Goal: Find specific page/section: Find specific page/section

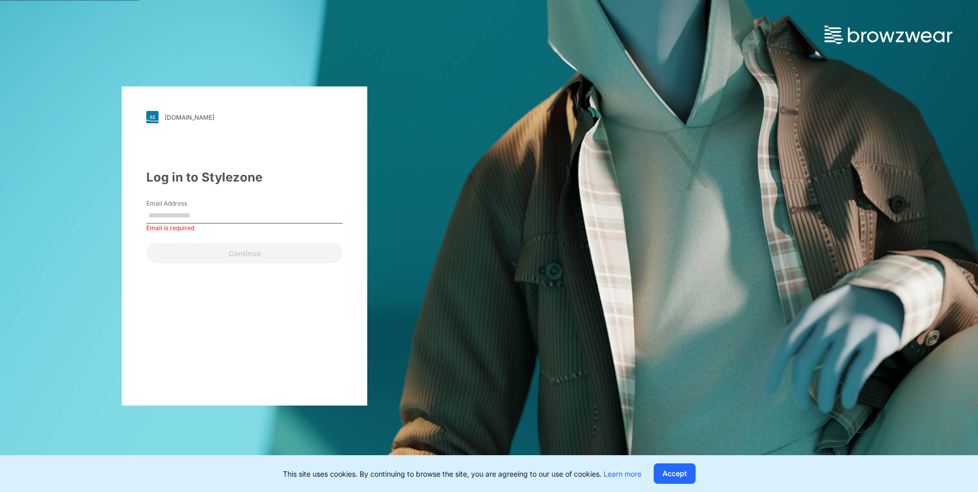
click at [200, 212] on input "Email Address" at bounding box center [244, 215] width 196 height 15
paste input "**********"
click at [199, 219] on input "**********" at bounding box center [244, 215] width 196 height 15
type input "**********"
click at [216, 264] on div "**********" at bounding box center [244, 245] width 245 height 319
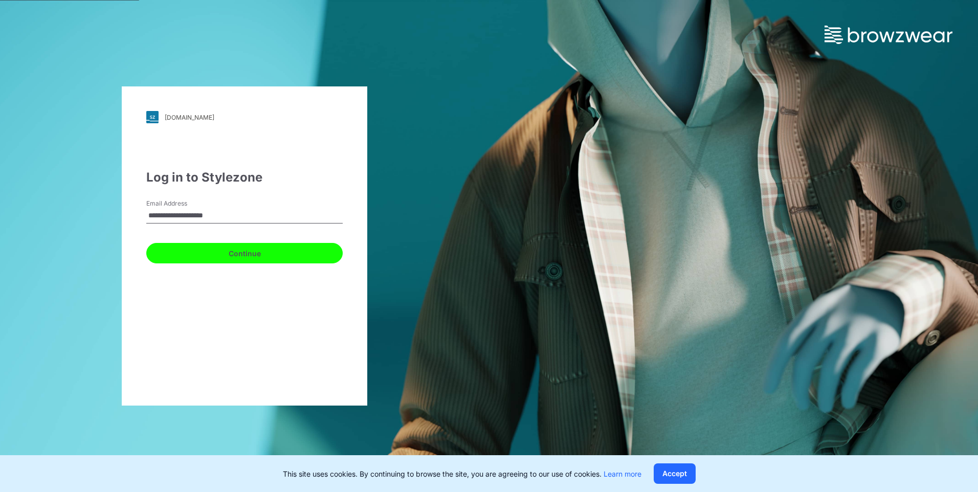
click at [221, 258] on button "Continue" at bounding box center [244, 253] width 196 height 20
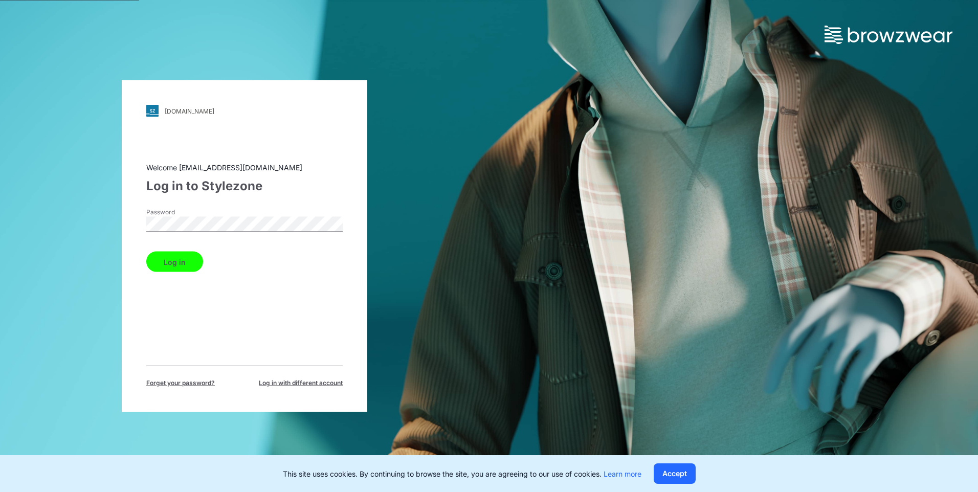
click at [157, 262] on button "Log in" at bounding box center [174, 262] width 57 height 20
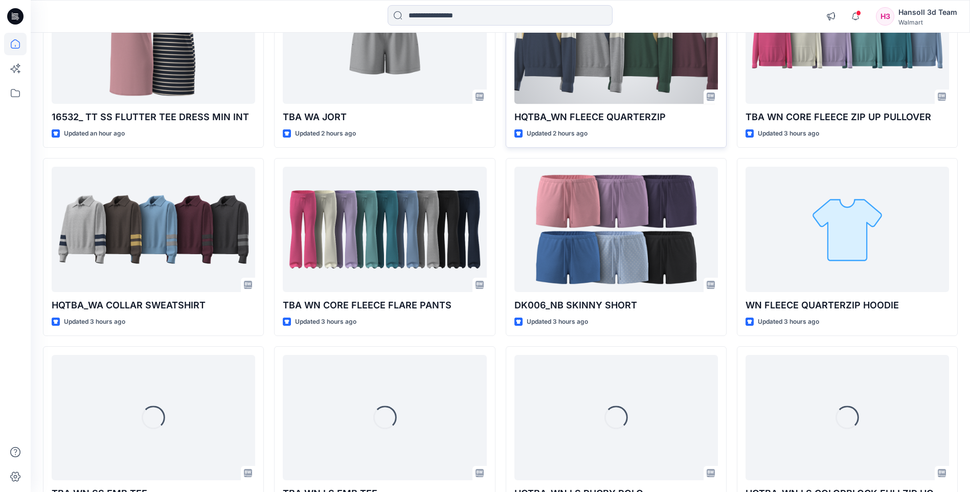
scroll to position [205, 0]
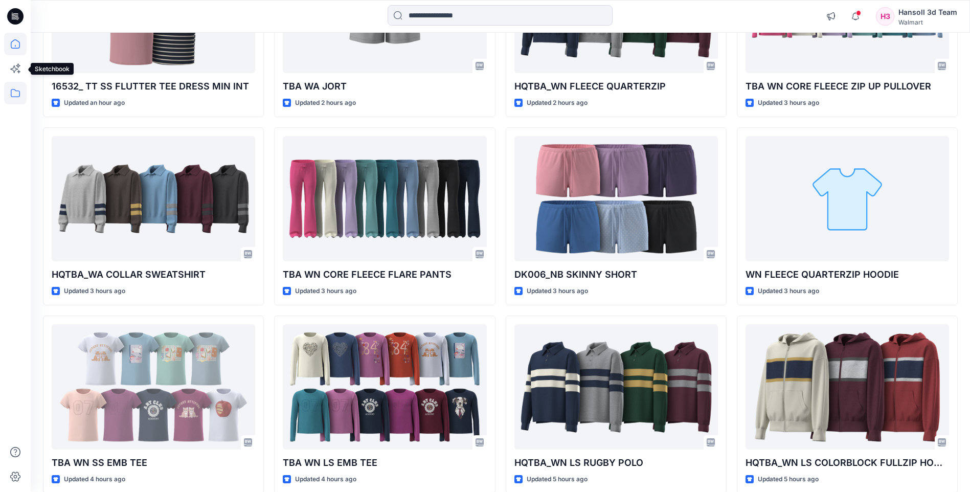
click at [19, 95] on icon at bounding box center [15, 93] width 23 height 23
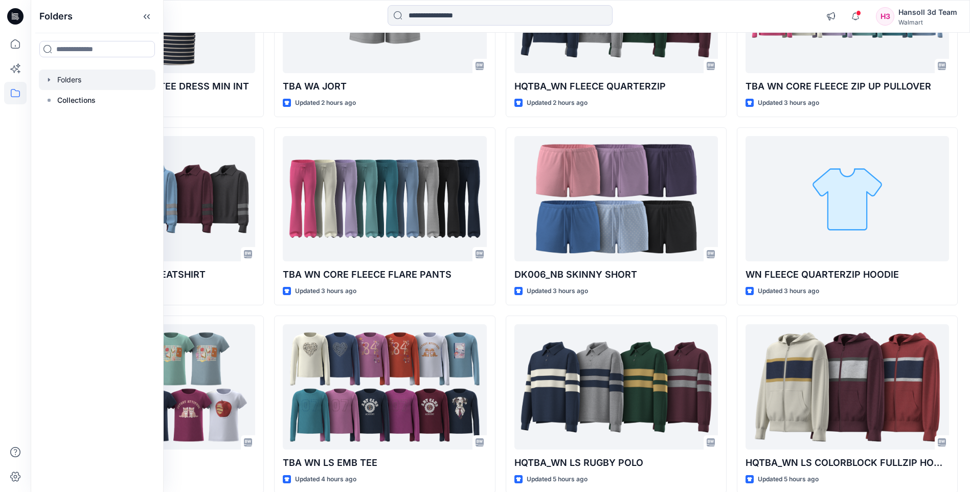
click at [50, 80] on icon "button" at bounding box center [49, 80] width 2 height 4
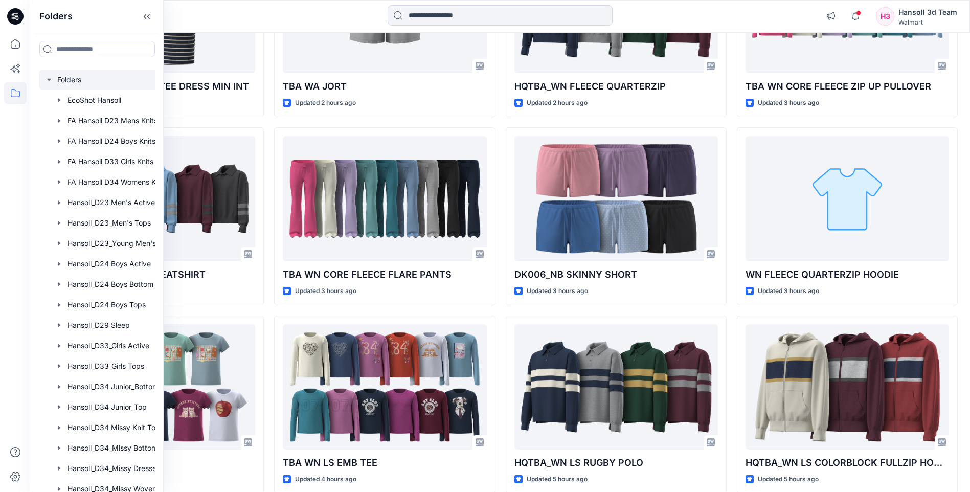
click at [51, 77] on icon "button" at bounding box center [49, 80] width 8 height 8
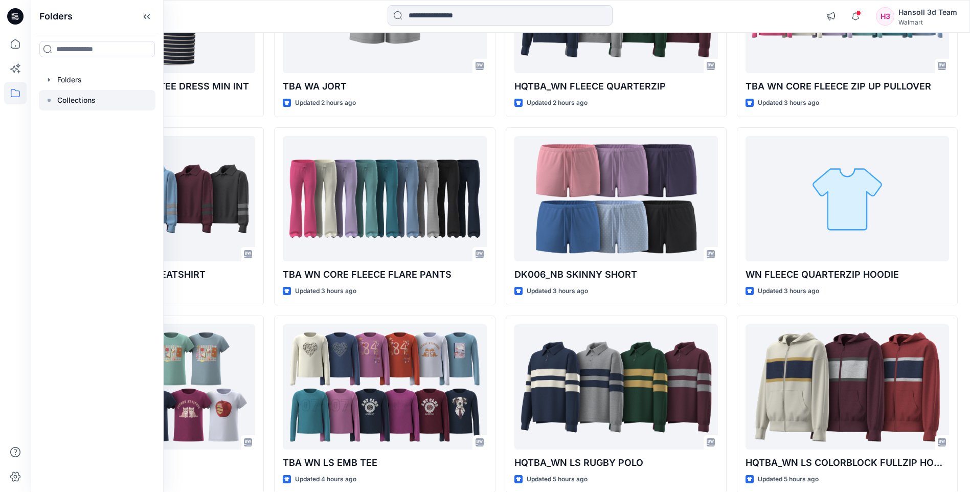
click at [66, 102] on p "Collections" at bounding box center [76, 100] width 38 height 12
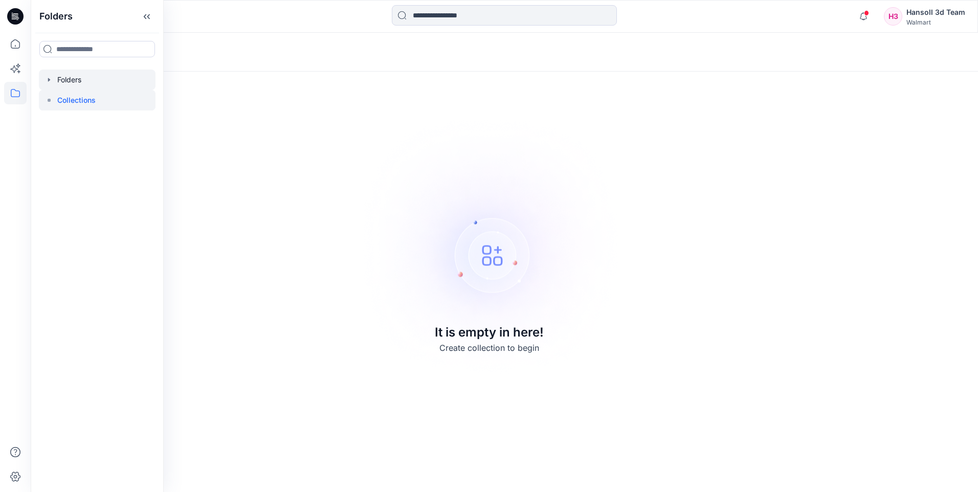
click at [69, 80] on div at bounding box center [97, 80] width 117 height 20
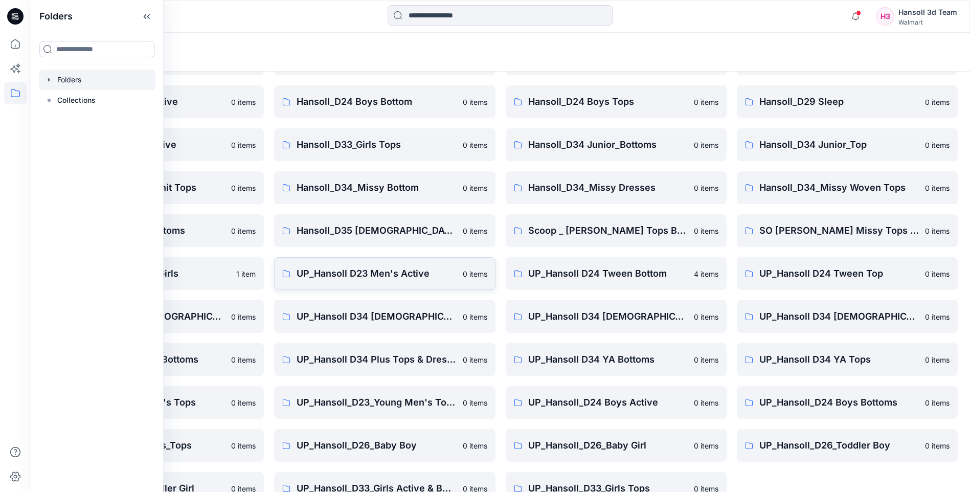
scroll to position [138, 0]
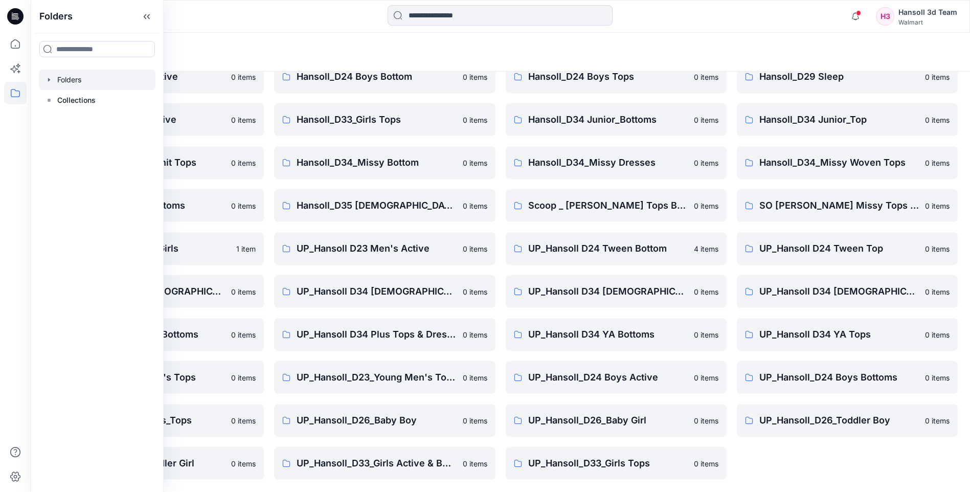
click at [862, 460] on div "FA Hansoll D33 Girls Knits 0 items Hansoll_D23_Young Men's Tops 0 items Hansoll…" at bounding box center [847, 226] width 221 height 505
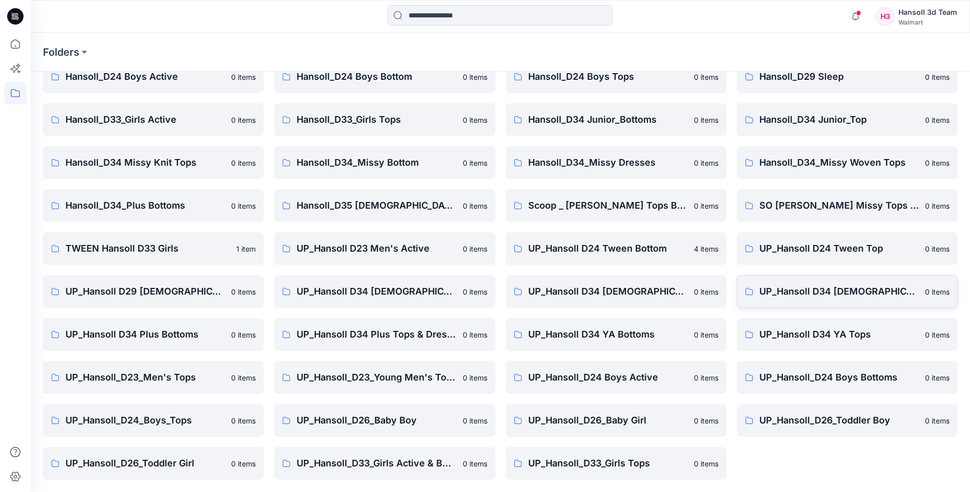
click at [854, 292] on p "UP_Hansoll D34 [DEMOGRAPHIC_DATA] Knit Tops" at bounding box center [839, 291] width 160 height 14
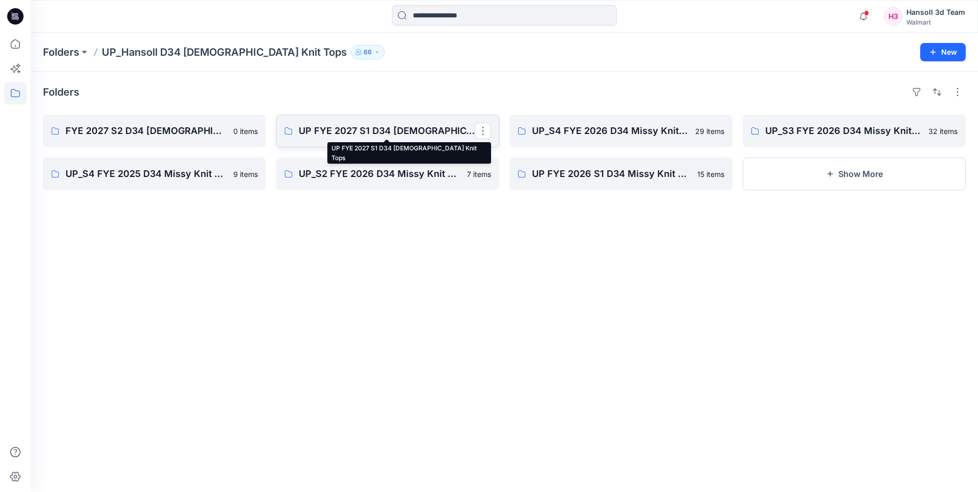
click at [333, 138] on p "UP FYE 2027 S1 D34 [DEMOGRAPHIC_DATA] Knit Tops" at bounding box center [387, 131] width 176 height 14
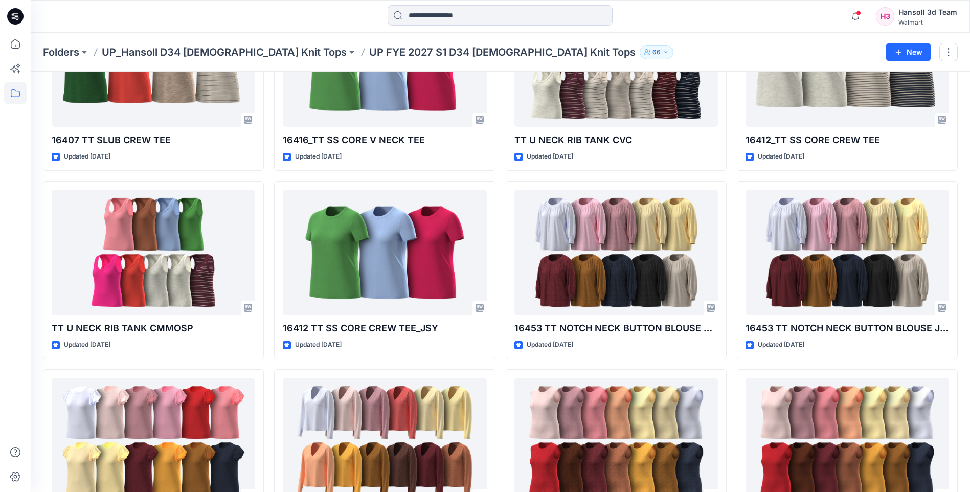
scroll to position [791, 0]
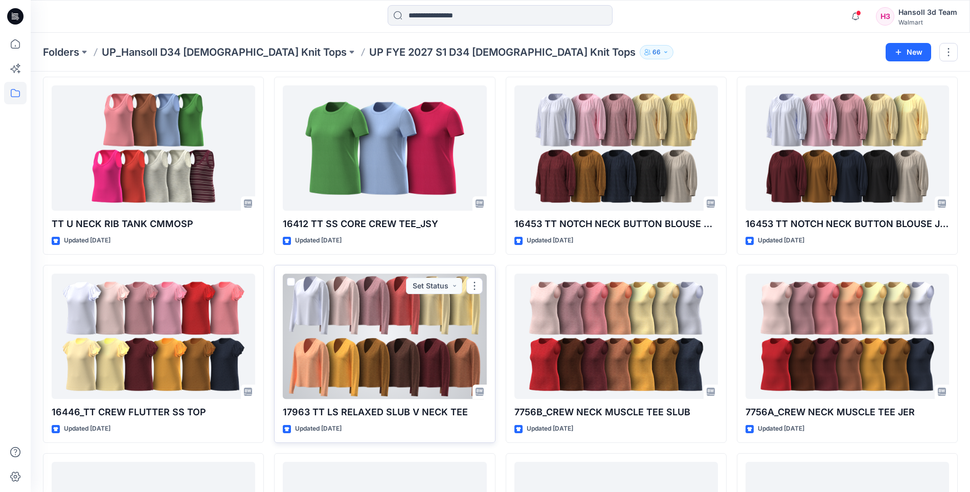
click at [401, 370] on div at bounding box center [385, 336] width 204 height 125
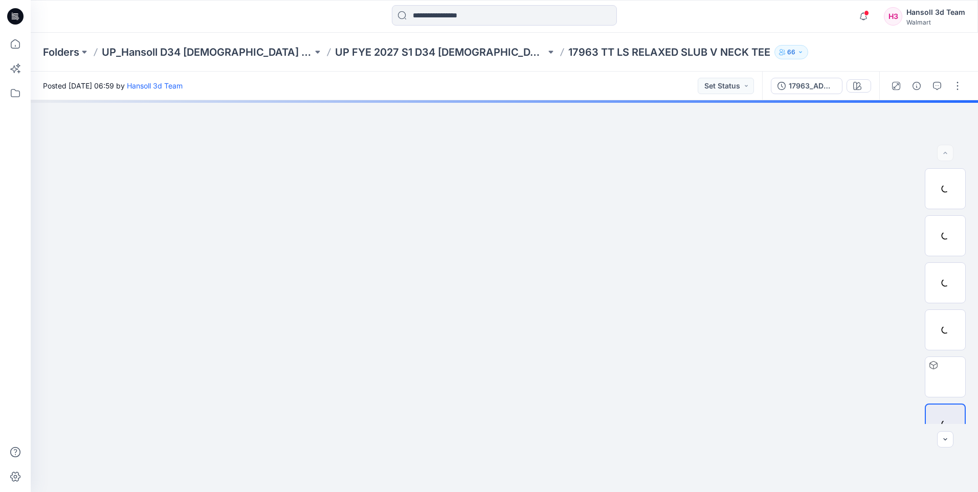
click at [558, 53] on icon at bounding box center [562, 52] width 8 height 8
click at [495, 51] on div "Folders UP_Hansoll D34 [DEMOGRAPHIC_DATA] Knit Tops UP FYE 2027 S1 D34 [DEMOGRA…" at bounding box center [464, 52] width 843 height 14
copy div "17963 TT LS RELAXED SLUB V NECK TEE 66"
